Goal: Check status: Check status

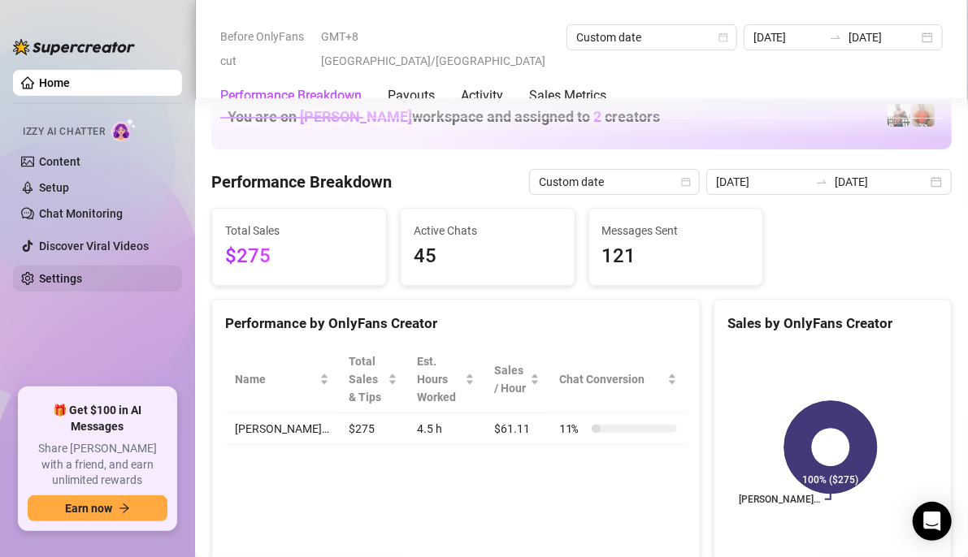
scroll to position [2356, 0]
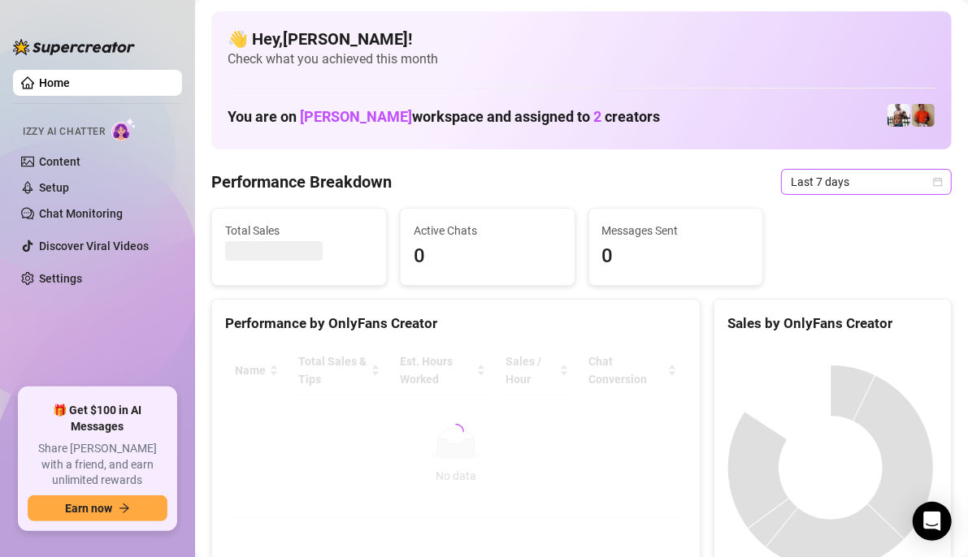
drag, startPoint x: 934, startPoint y: 183, endPoint x: 910, endPoint y: 187, distance: 23.9
click at [930, 184] on div "Last 7 days" at bounding box center [866, 182] width 171 height 26
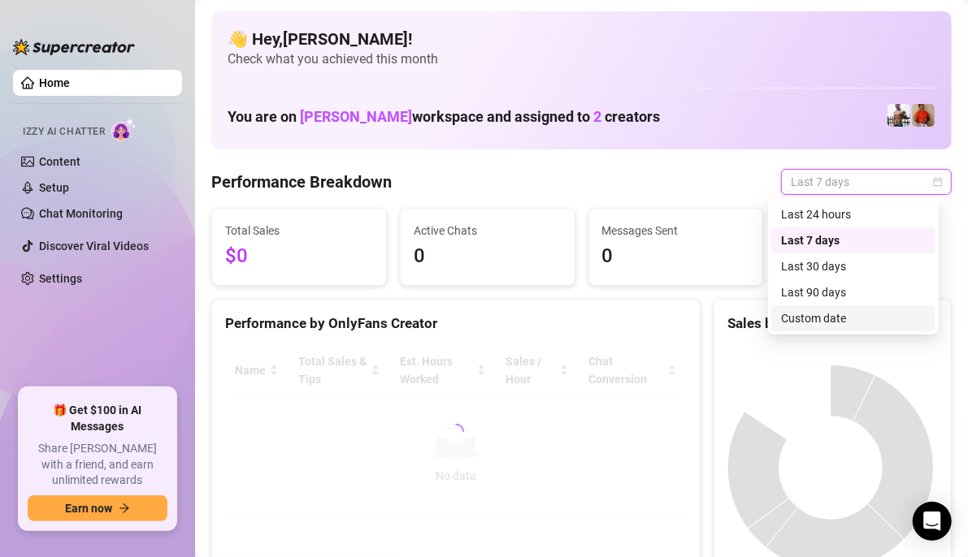
click at [834, 323] on div "Custom date" at bounding box center [853, 319] width 145 height 18
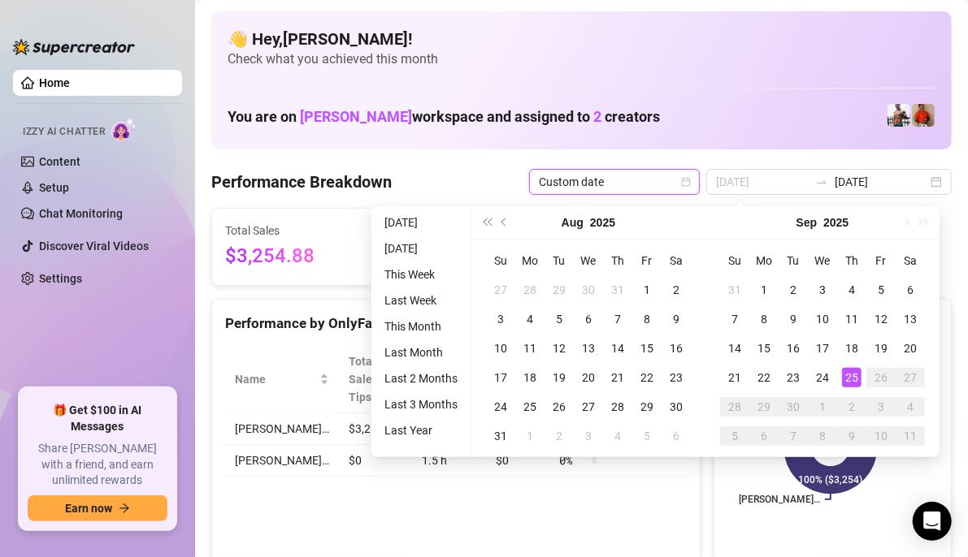
type input "[DATE]"
click at [852, 377] on div "25" at bounding box center [851, 377] width 19 height 19
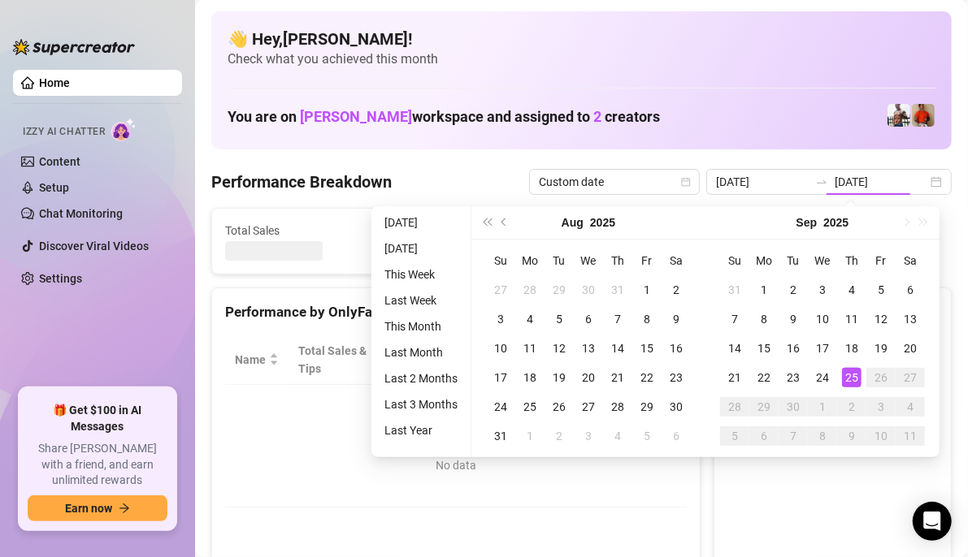
type input "[DATE]"
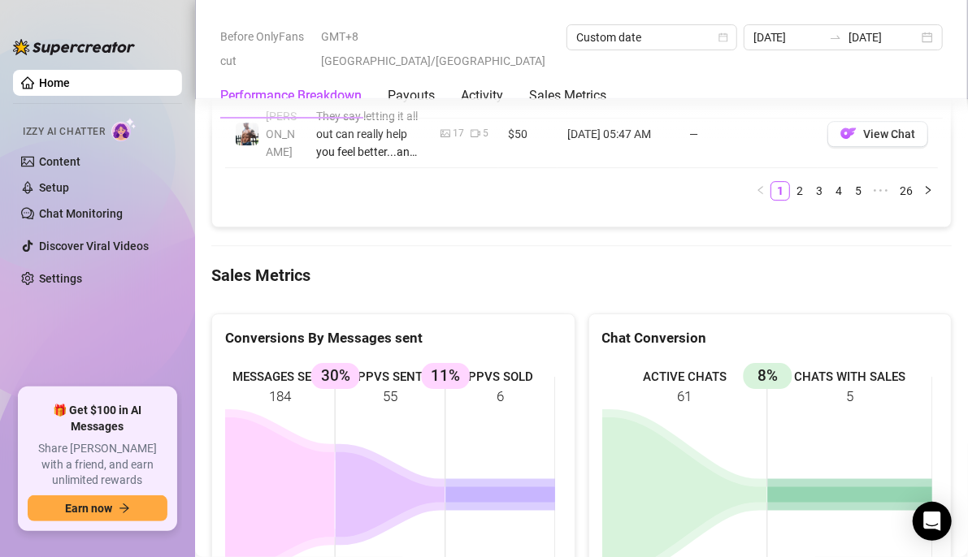
scroll to position [2275, 0]
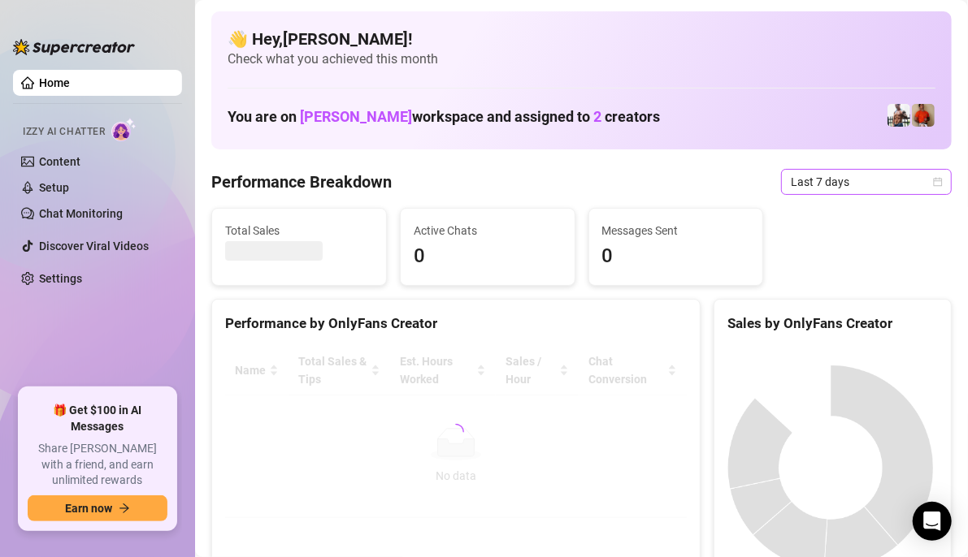
click at [934, 181] on icon "calendar" at bounding box center [938, 181] width 9 height 9
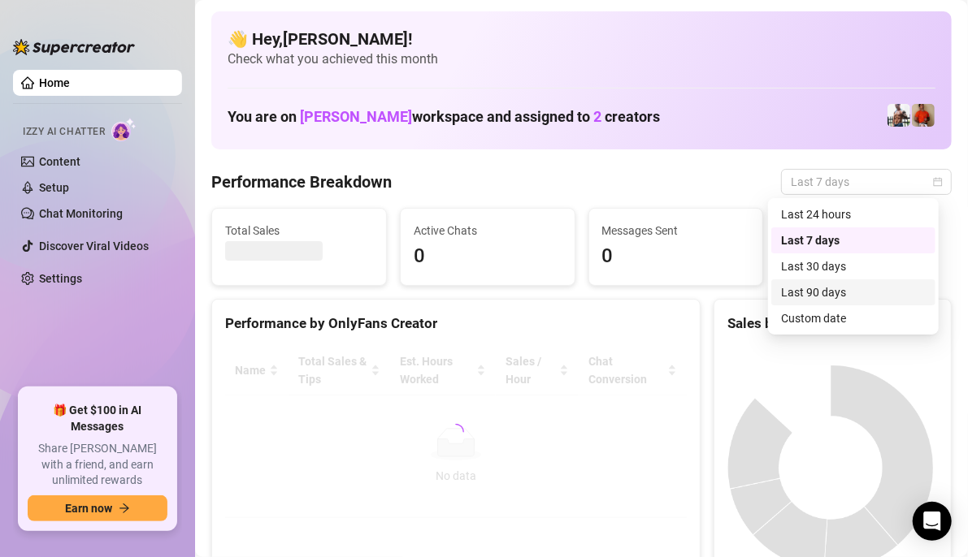
click at [857, 313] on div "Custom date" at bounding box center [853, 319] width 145 height 18
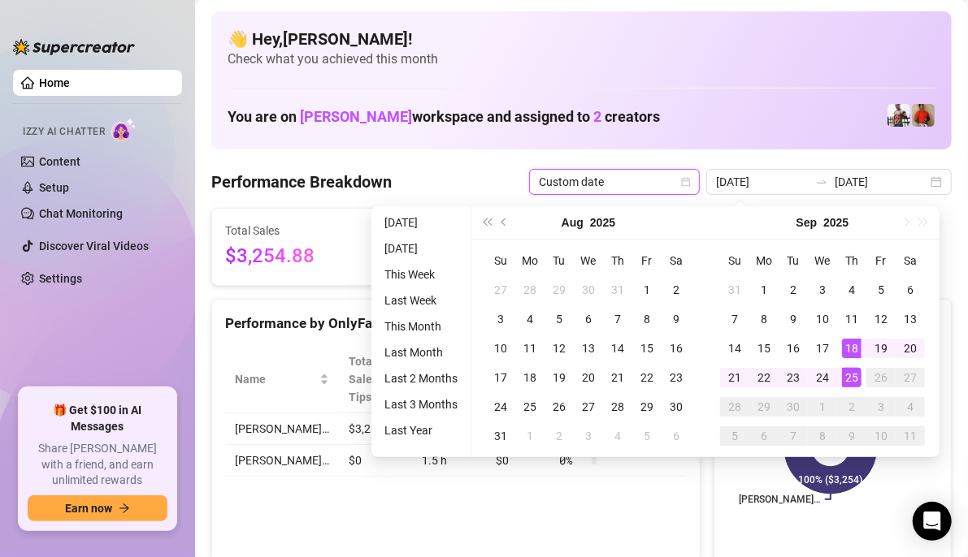
type input "[DATE]"
click at [843, 384] on div "25" at bounding box center [851, 377] width 19 height 19
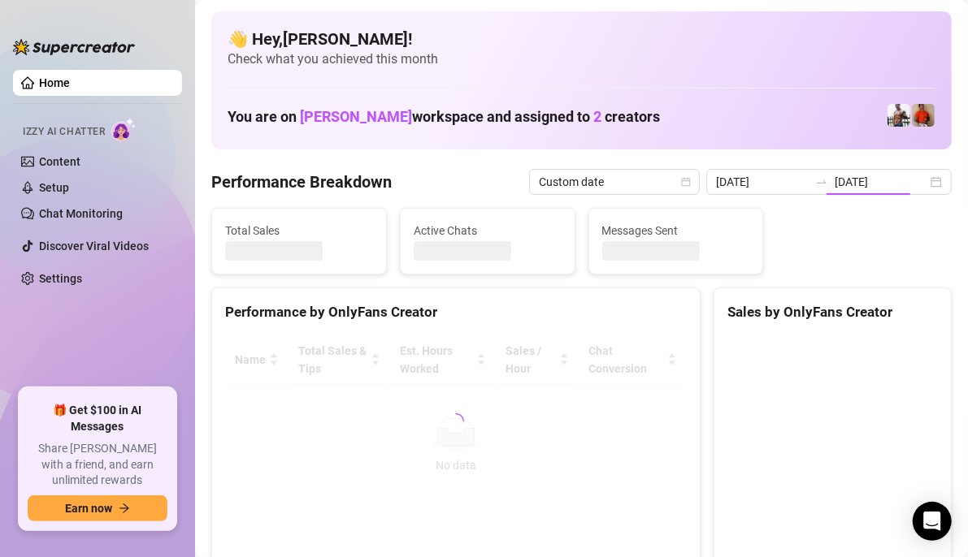
type input "[DATE]"
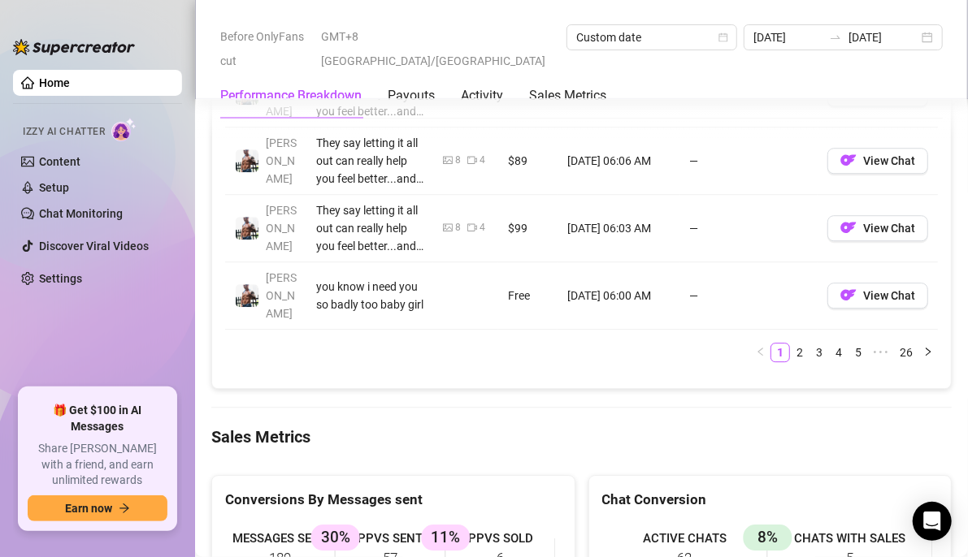
scroll to position [2275, 0]
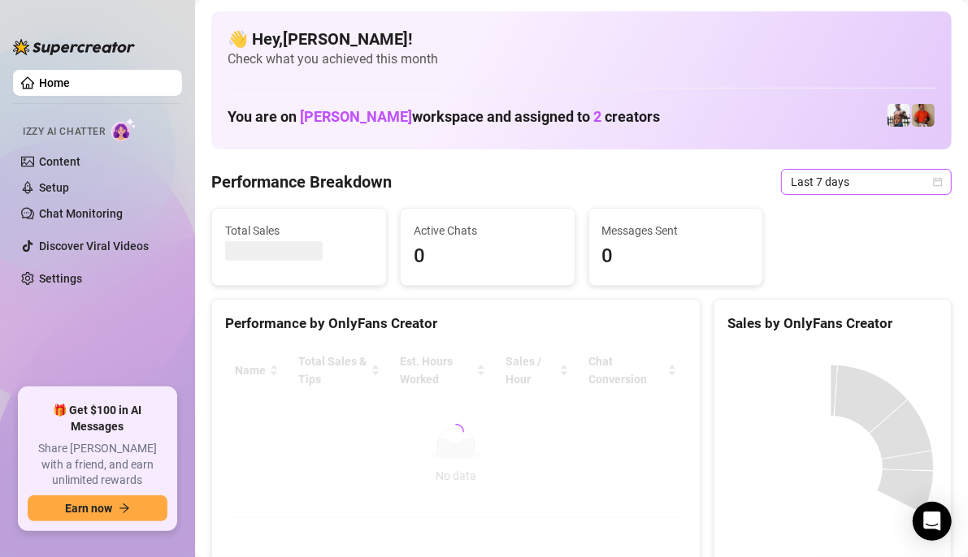
click at [934, 178] on icon "calendar" at bounding box center [938, 181] width 9 height 9
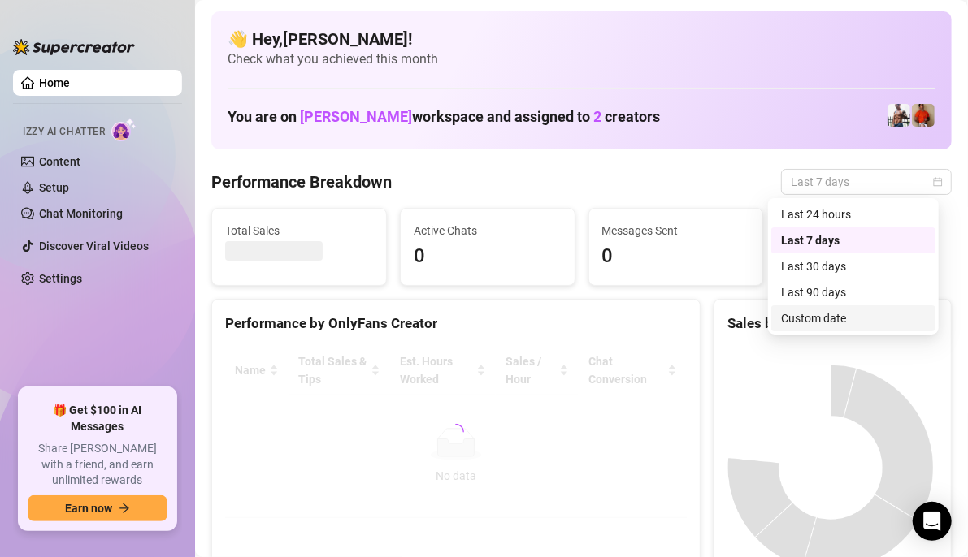
click at [836, 323] on div "Custom date" at bounding box center [853, 319] width 145 height 18
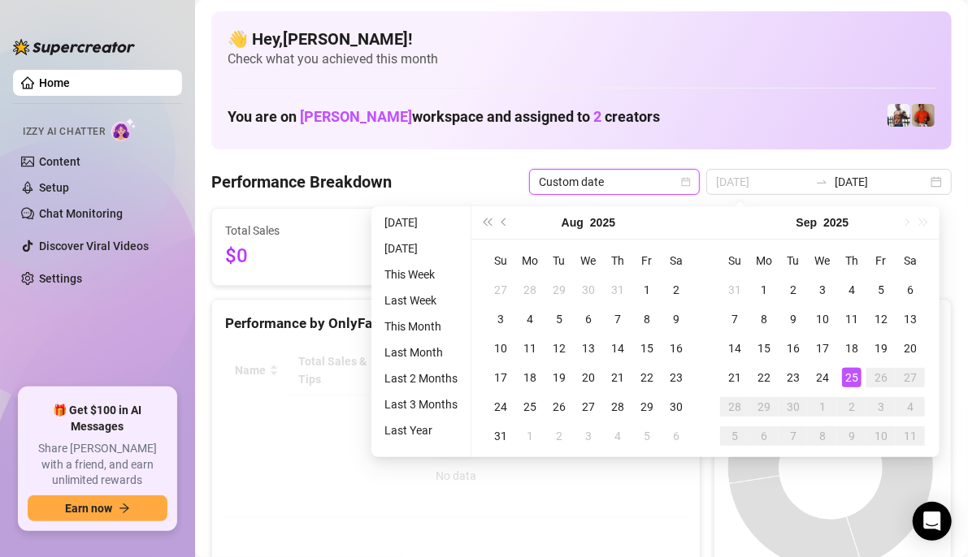
click at [851, 373] on div "25" at bounding box center [851, 377] width 19 height 19
type input "[DATE]"
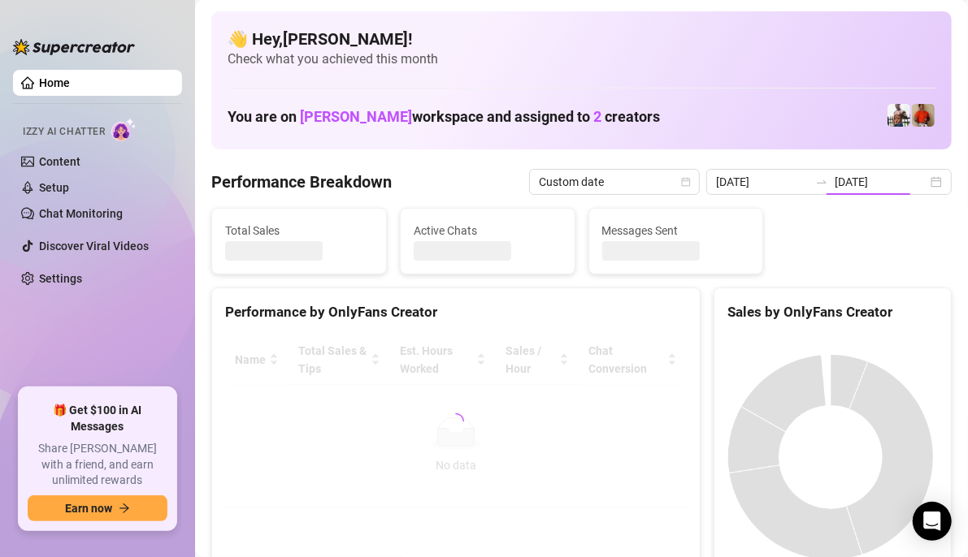
type input "[DATE]"
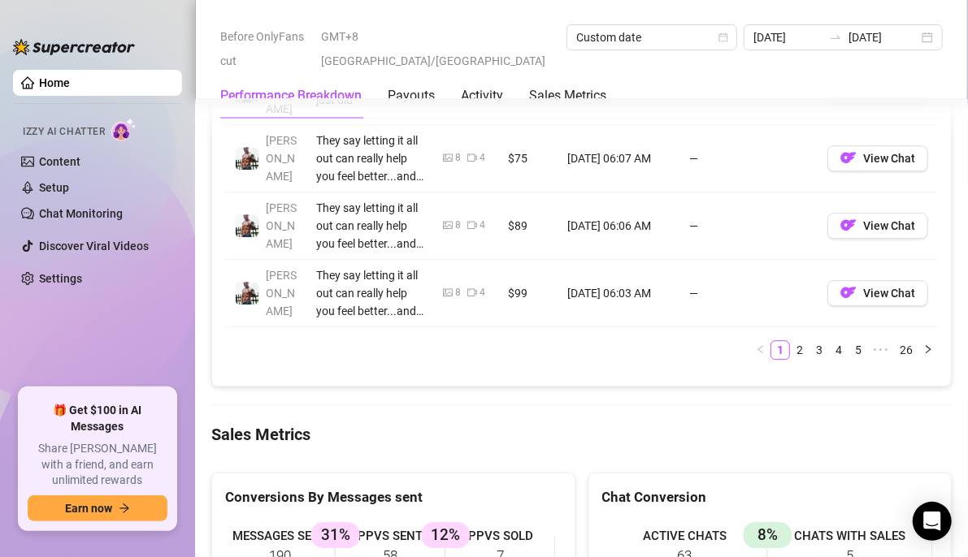
scroll to position [2112, 0]
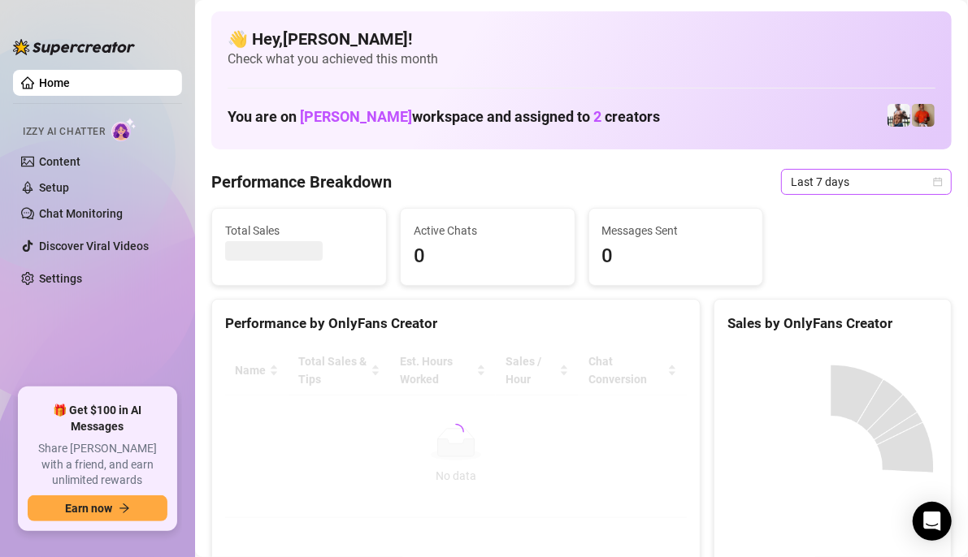
click at [929, 185] on div "Last 7 days" at bounding box center [866, 182] width 171 height 26
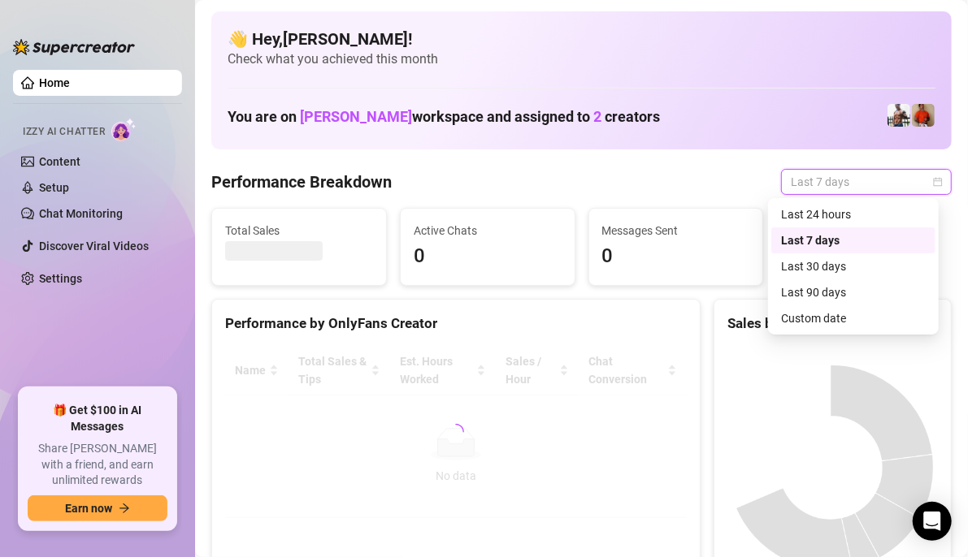
click at [837, 315] on div "Custom date" at bounding box center [853, 319] width 145 height 18
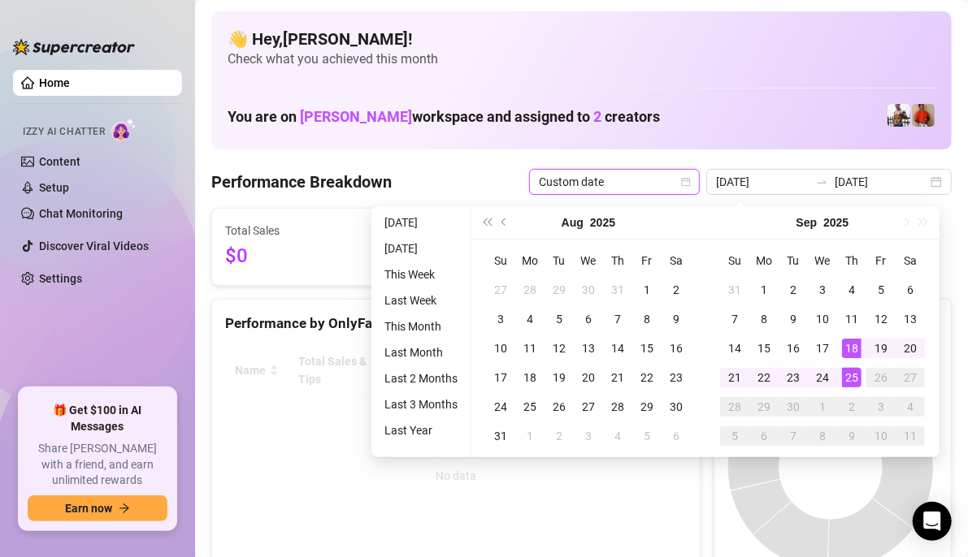
click at [853, 379] on div "25" at bounding box center [851, 377] width 19 height 19
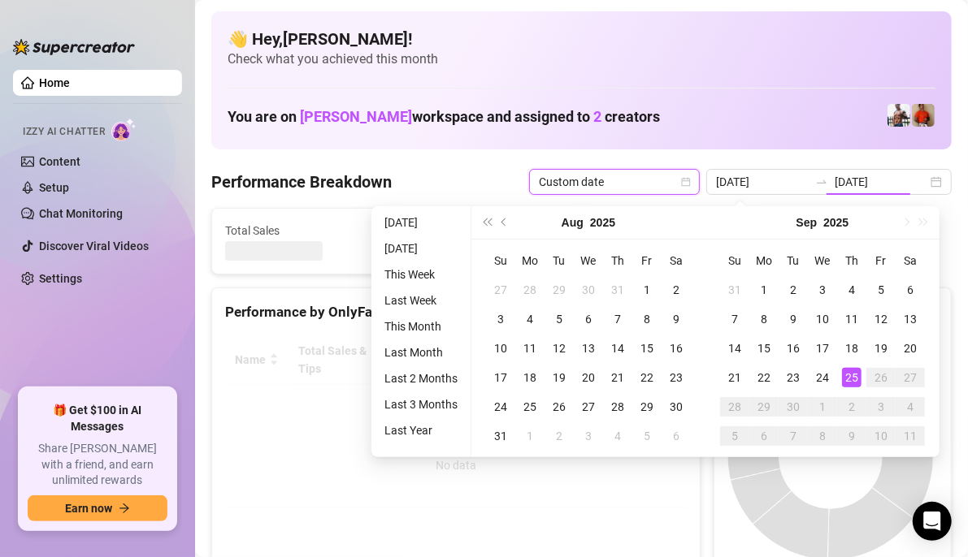
type input "[DATE]"
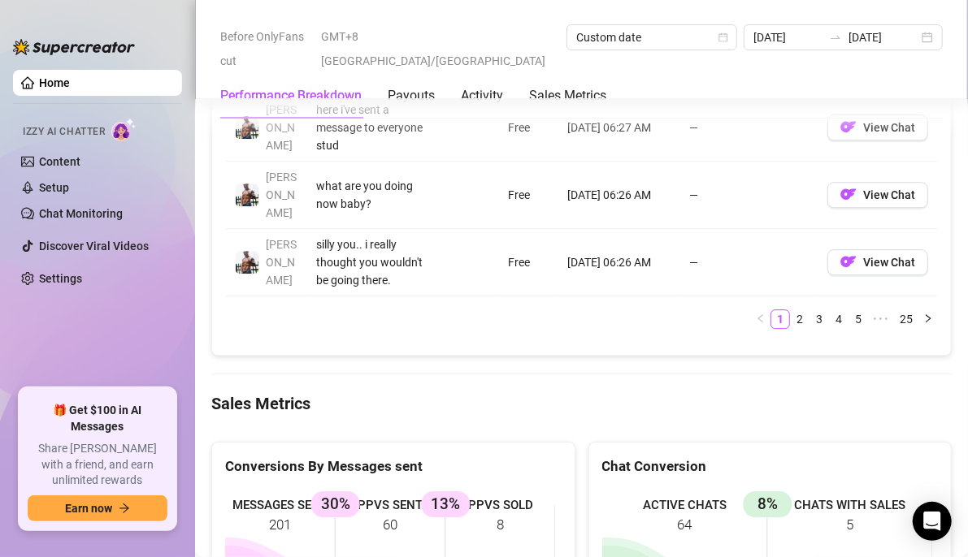
scroll to position [2194, 0]
